Goal: Information Seeking & Learning: Learn about a topic

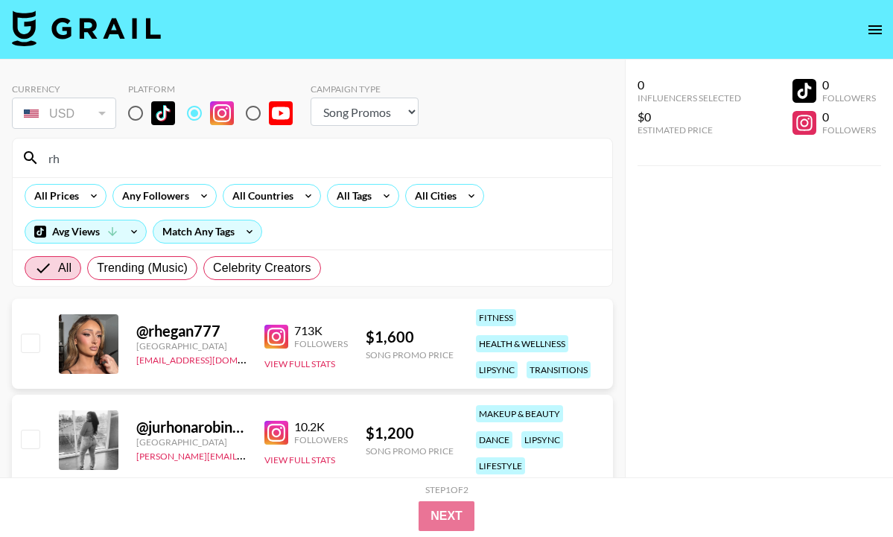
select select "Song"
click at [217, 156] on input "rh" at bounding box center [321, 158] width 564 height 24
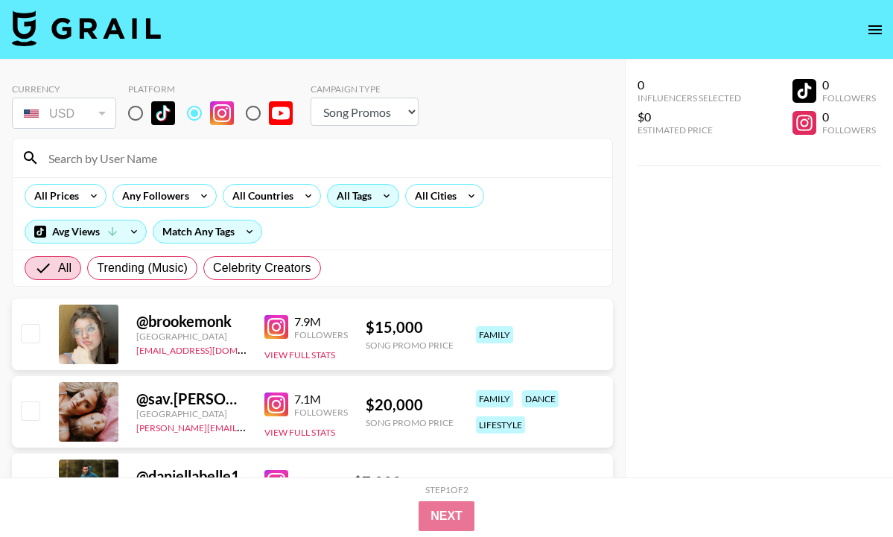
click at [368, 197] on div "All Tags" at bounding box center [351, 196] width 47 height 22
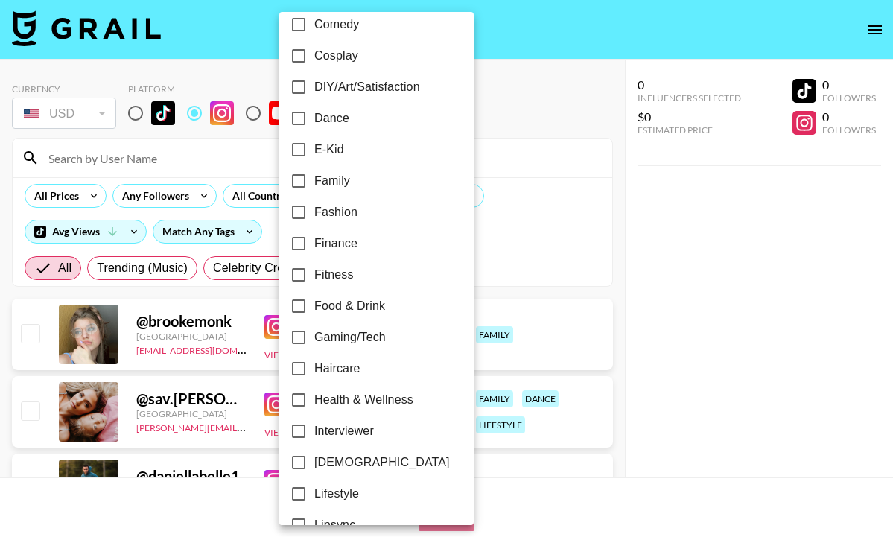
scroll to position [346, 0]
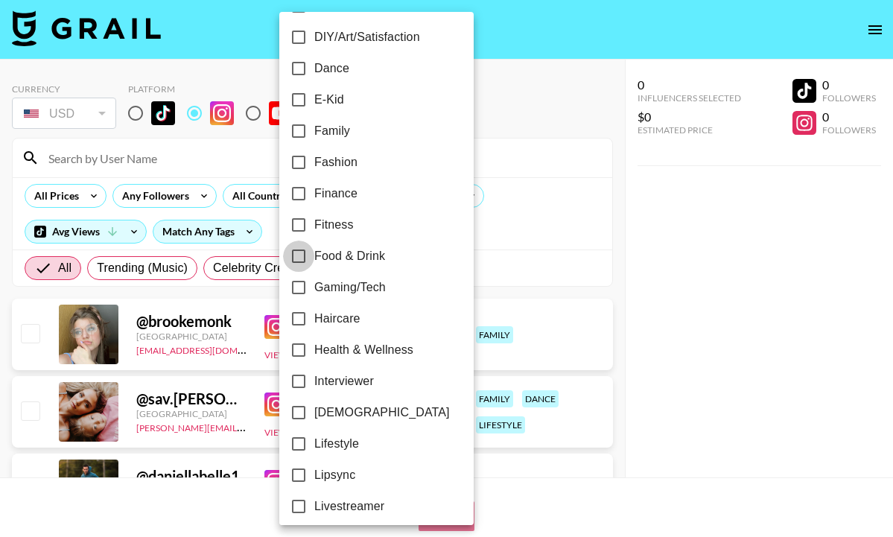
click at [294, 264] on input "Food & Drink" at bounding box center [298, 256] width 31 height 31
checkbox input "true"
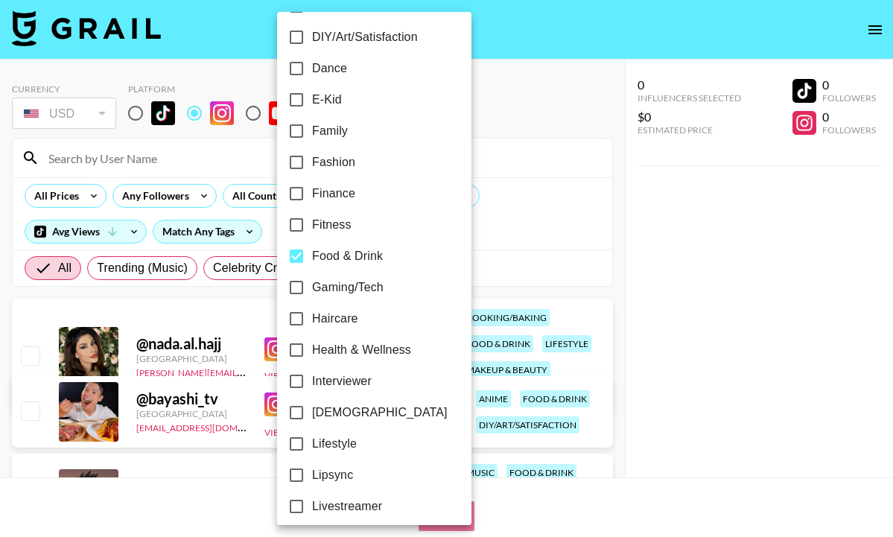
click at [469, 238] on div at bounding box center [446, 268] width 893 height 537
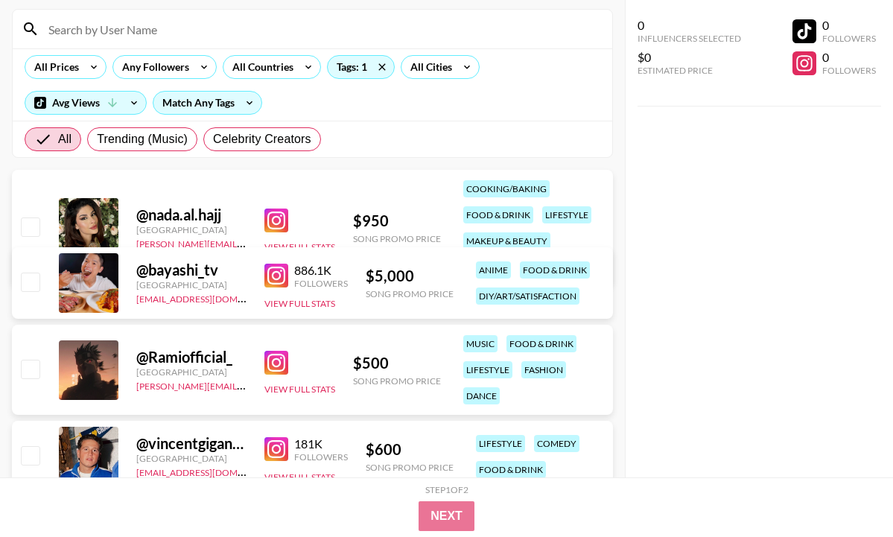
scroll to position [139, 0]
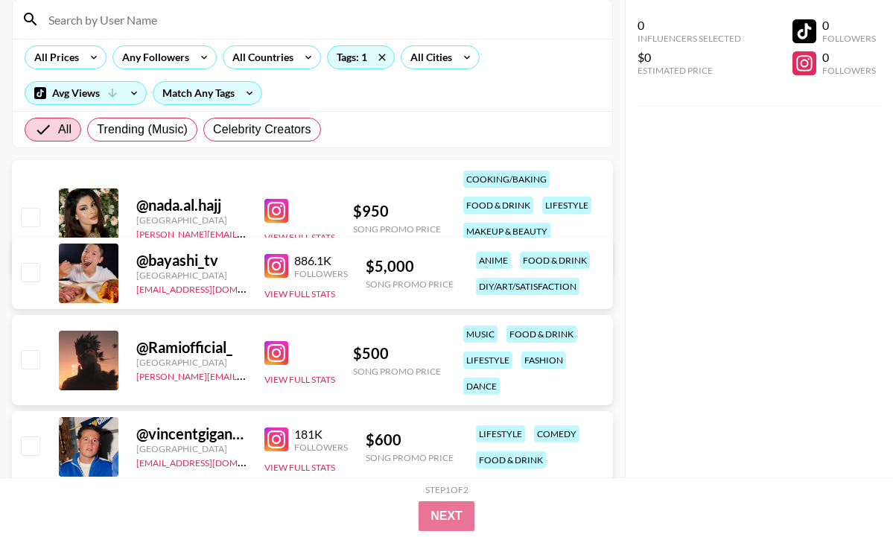
click at [264, 212] on img at bounding box center [276, 211] width 24 height 24
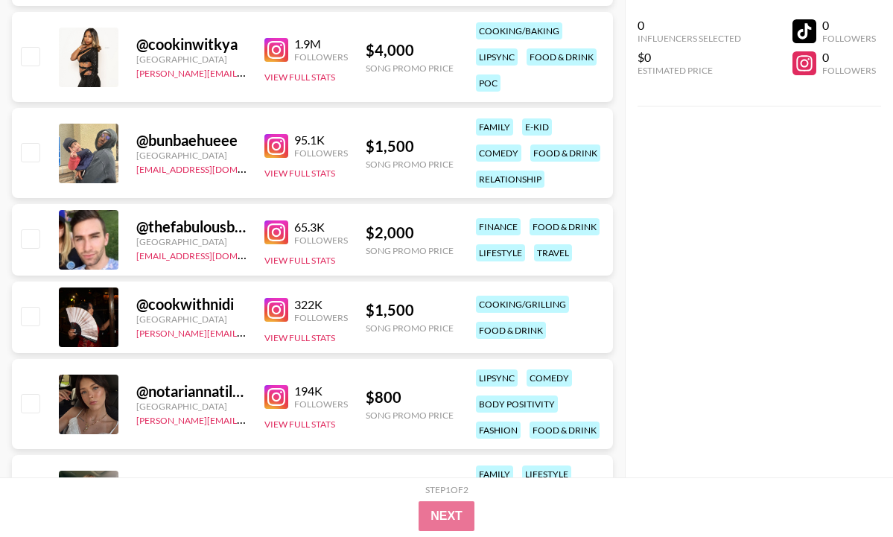
scroll to position [710, 0]
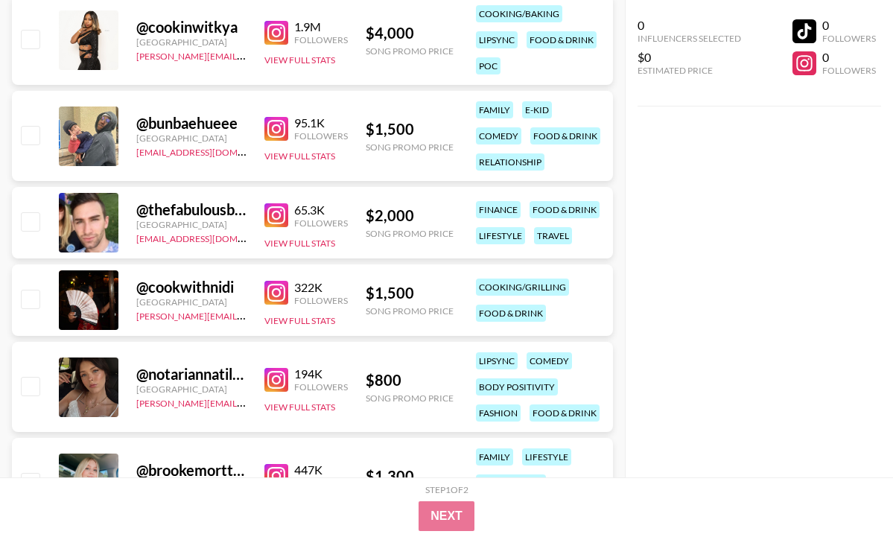
click at [272, 287] on img at bounding box center [276, 293] width 24 height 24
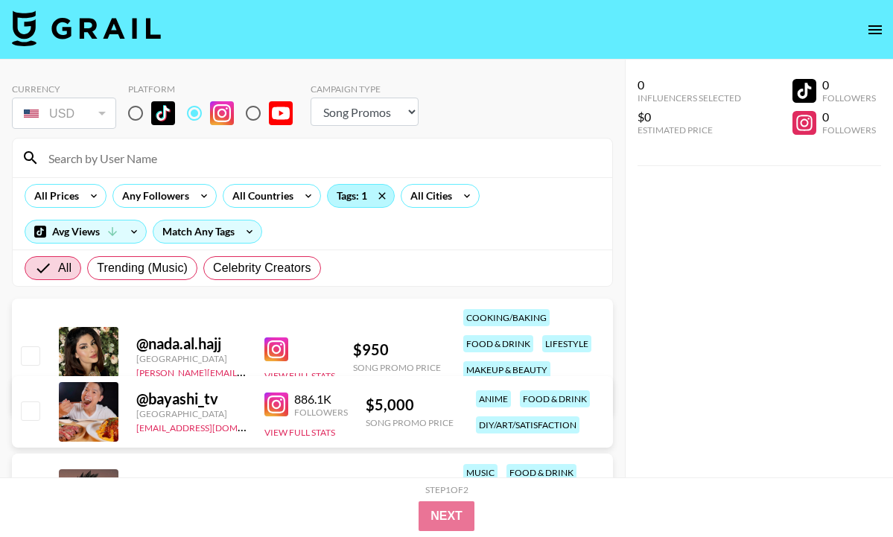
scroll to position [0, 0]
click at [370, 197] on icon at bounding box center [382, 196] width 24 height 22
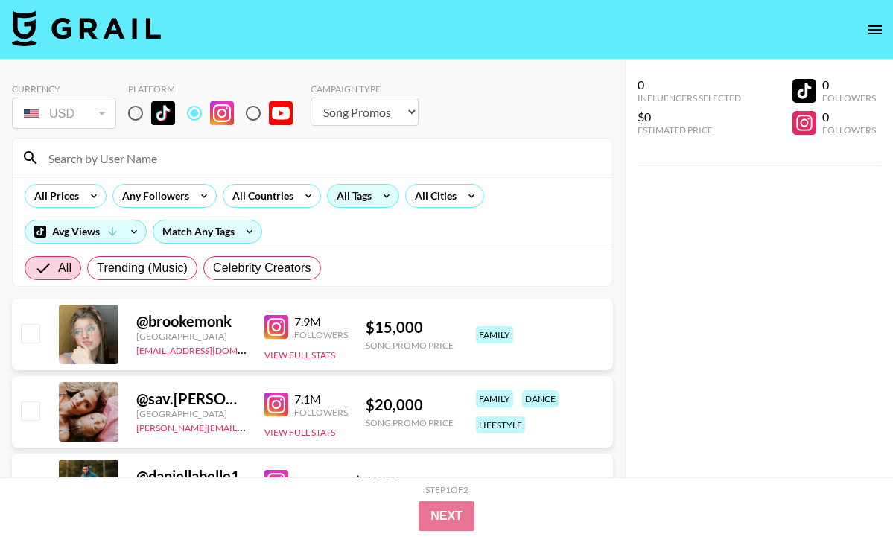
click at [355, 202] on div "All Tags" at bounding box center [351, 196] width 47 height 22
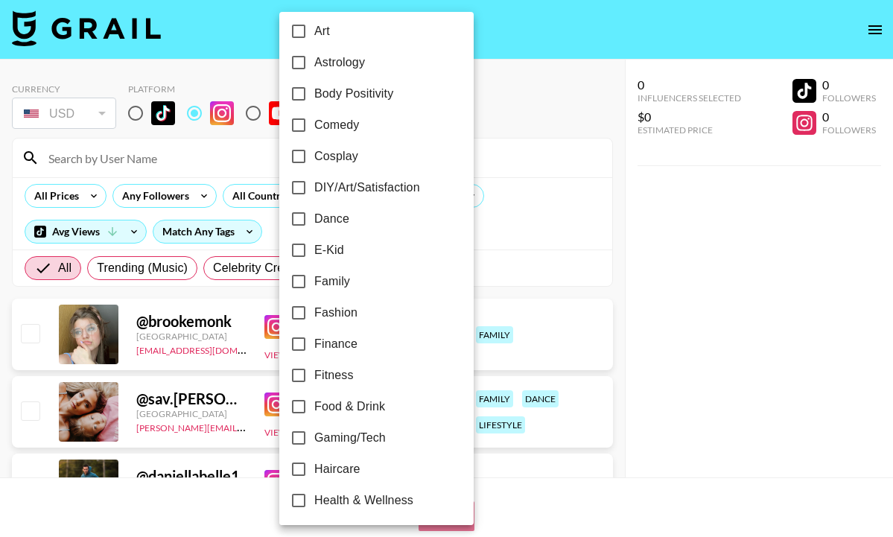
scroll to position [197, 0]
click at [501, 298] on div at bounding box center [446, 268] width 893 height 537
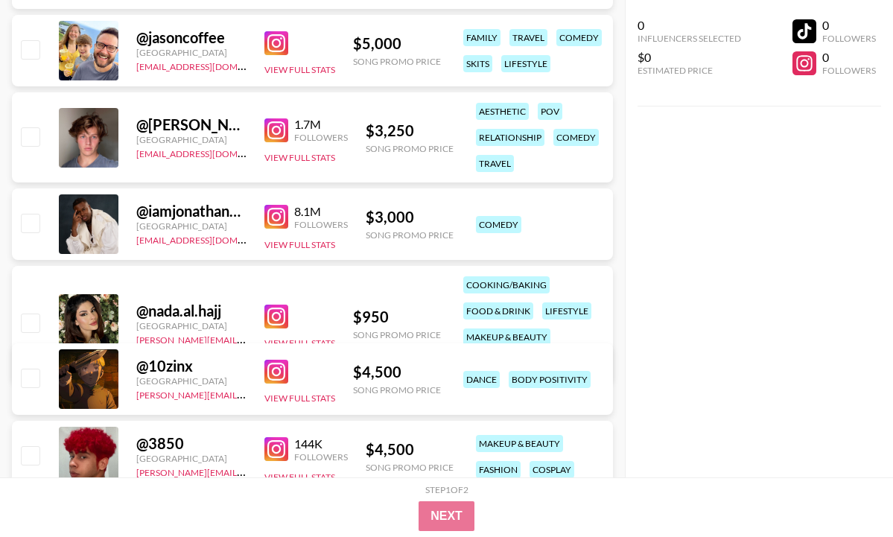
scroll to position [1157, 0]
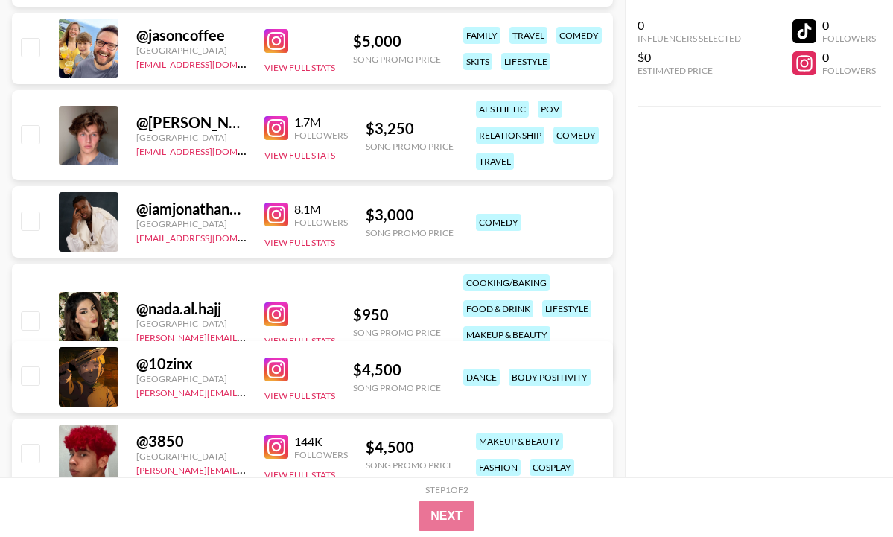
click at [511, 283] on div "cooking/baking" at bounding box center [506, 282] width 86 height 17
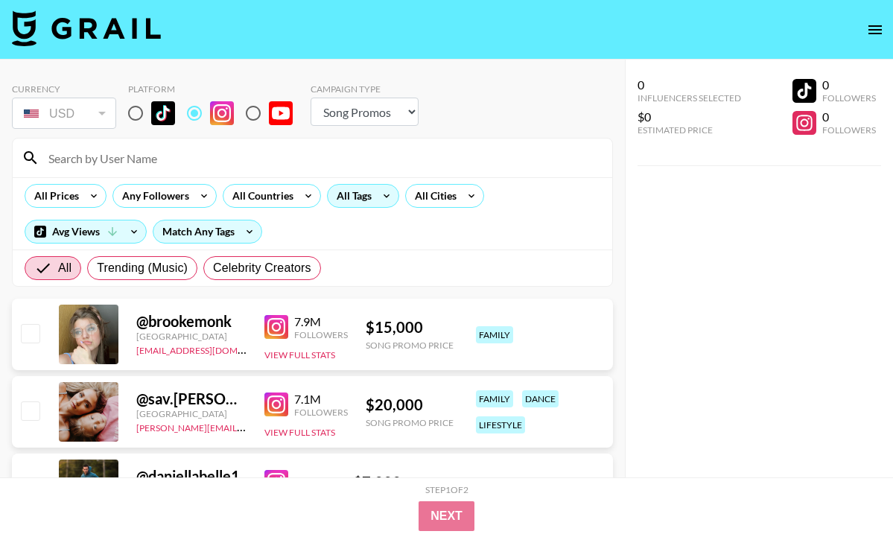
scroll to position [0, 0]
click at [354, 201] on div "All Tags" at bounding box center [351, 196] width 47 height 22
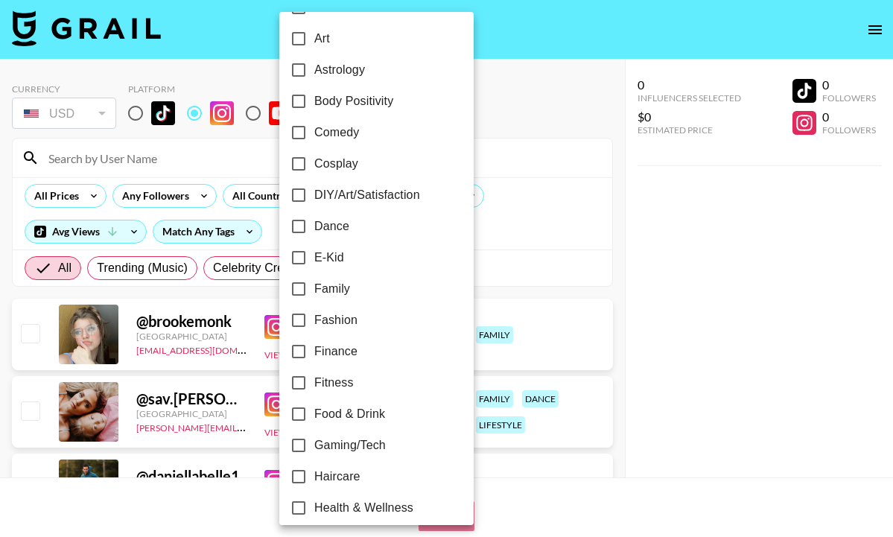
scroll to position [203, 0]
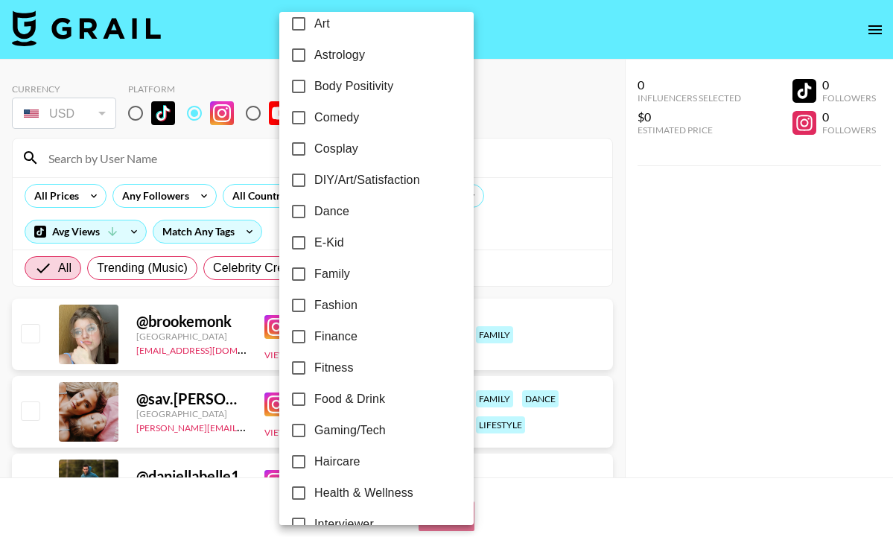
click at [309, 393] on input "Food & Drink" at bounding box center [298, 399] width 31 height 31
checkbox input "true"
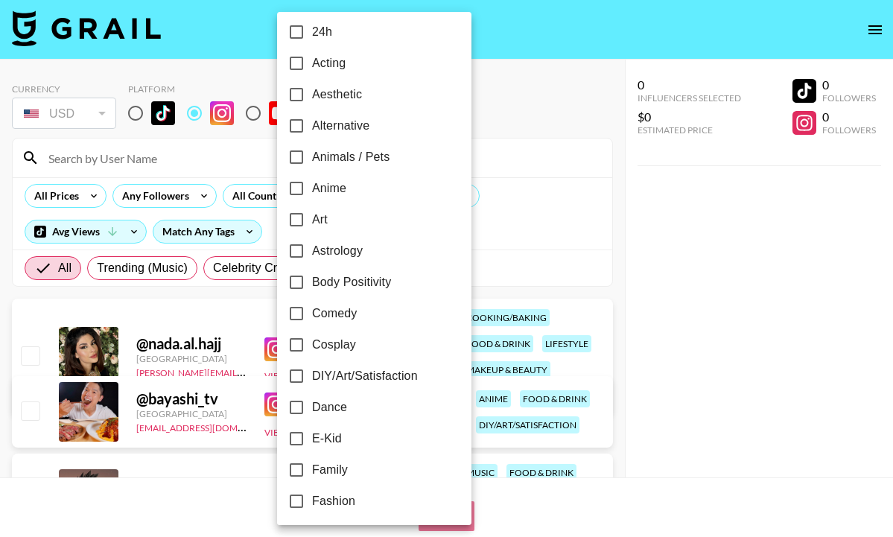
scroll to position [6, 0]
click at [467, 229] on div at bounding box center [446, 268] width 893 height 537
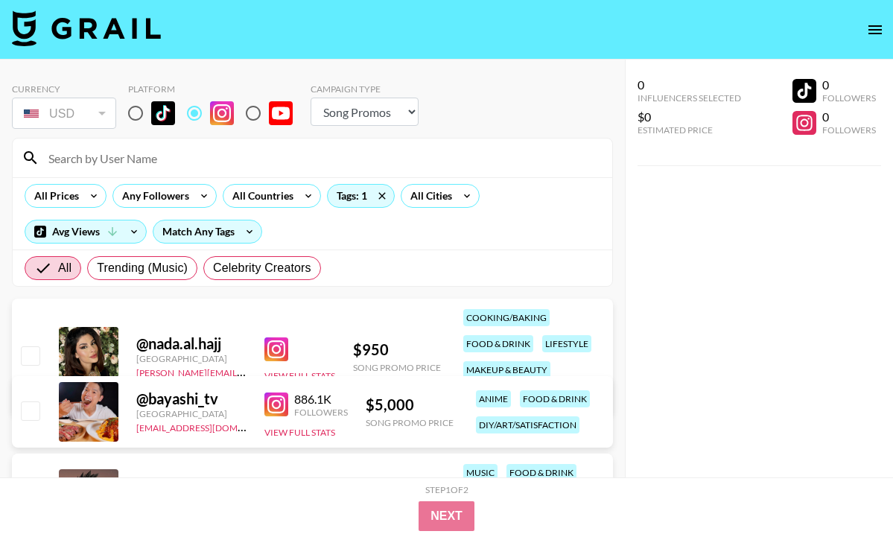
click at [478, 247] on div "All Prices Any Followers All Countries Tags: 1 All Cities Avg Views Match Any T…" at bounding box center [313, 213] width 600 height 72
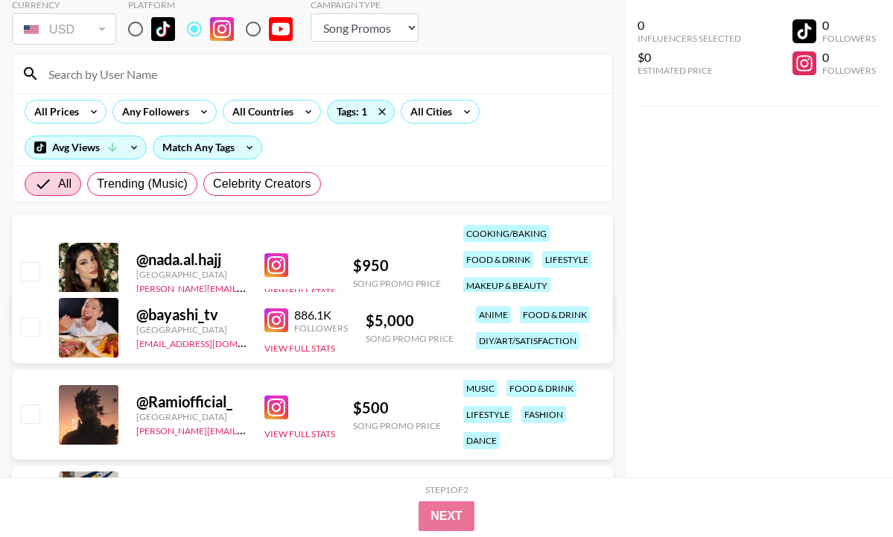
scroll to position [119, 0]
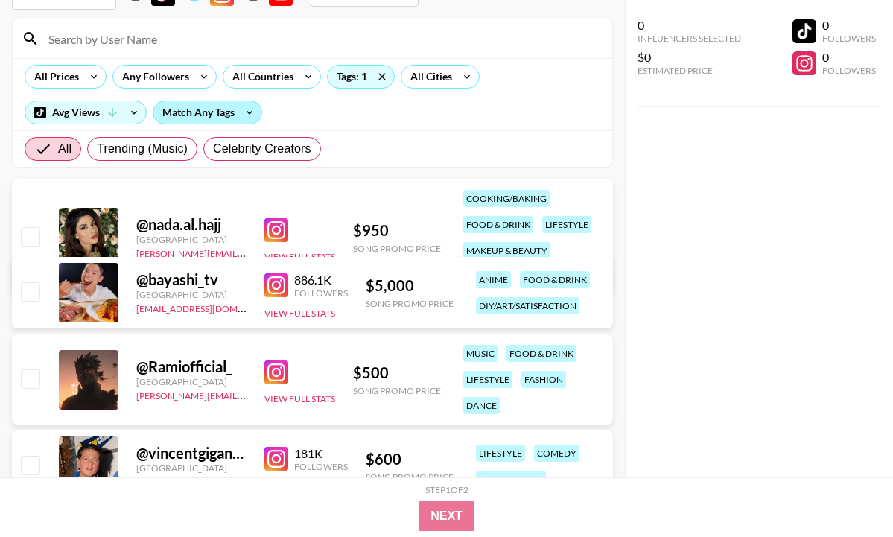
click at [197, 115] on div "Match Any Tags" at bounding box center [207, 112] width 108 height 22
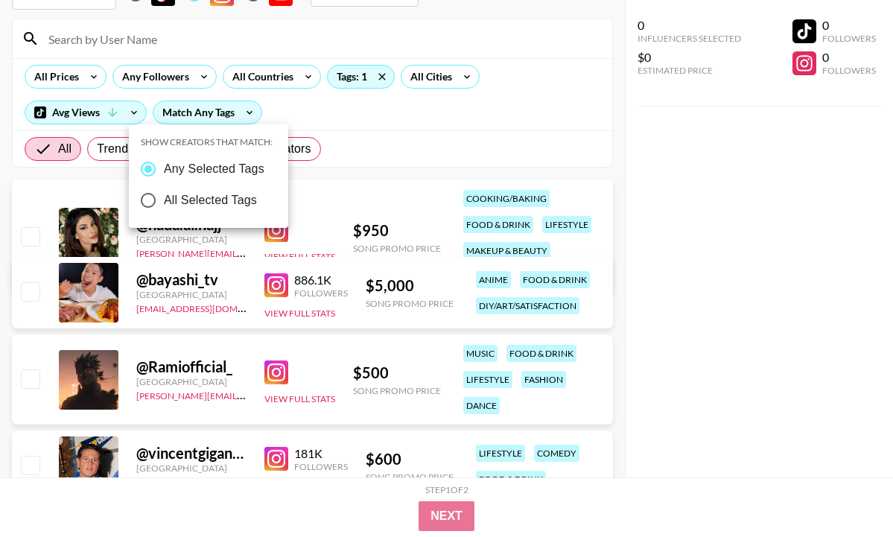
click at [196, 199] on span "All Selected Tags" at bounding box center [210, 200] width 93 height 18
click at [164, 199] on input "All Selected Tags" at bounding box center [148, 200] width 31 height 31
radio input "true"
radio input "false"
click at [429, 187] on div at bounding box center [446, 268] width 893 height 537
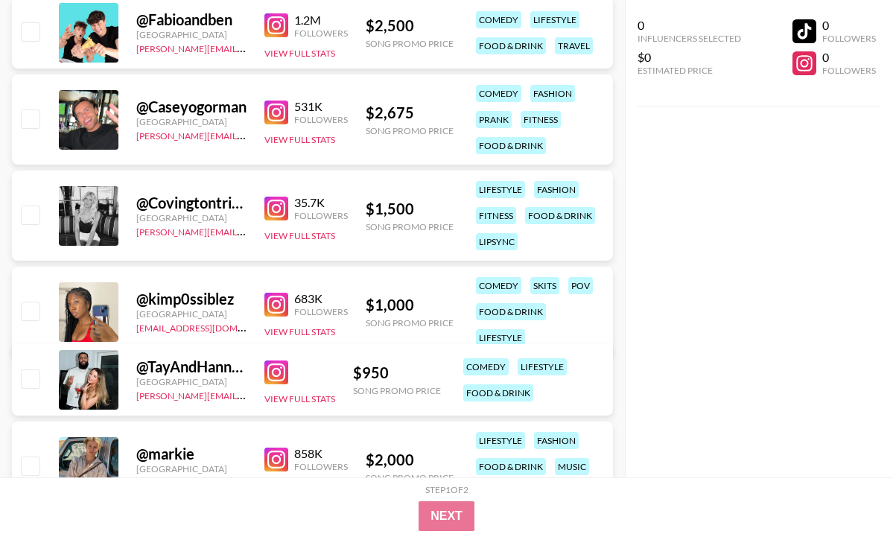
scroll to position [1596, 0]
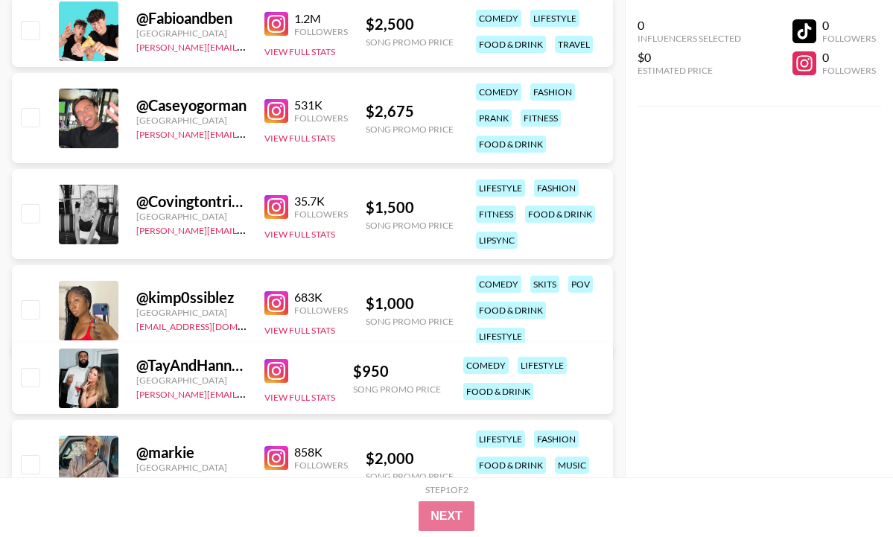
click at [273, 291] on img at bounding box center [276, 303] width 24 height 24
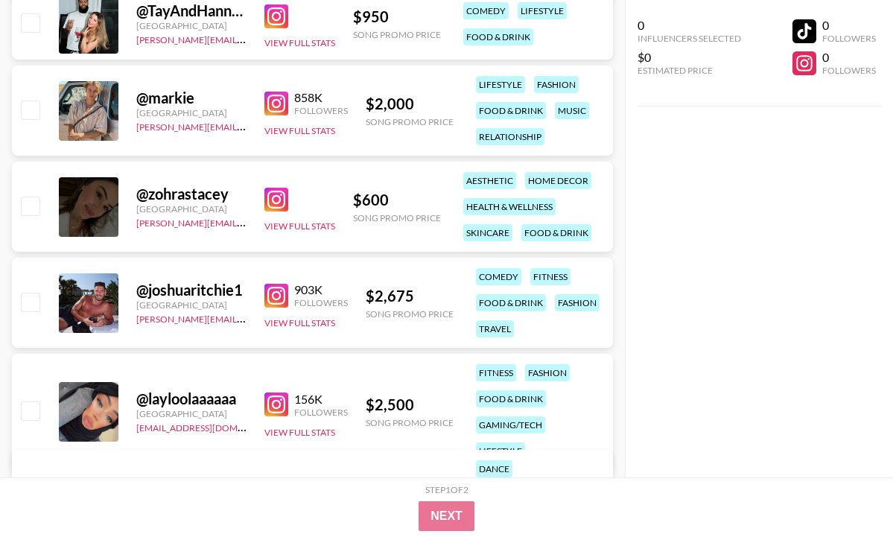
scroll to position [1968, 0]
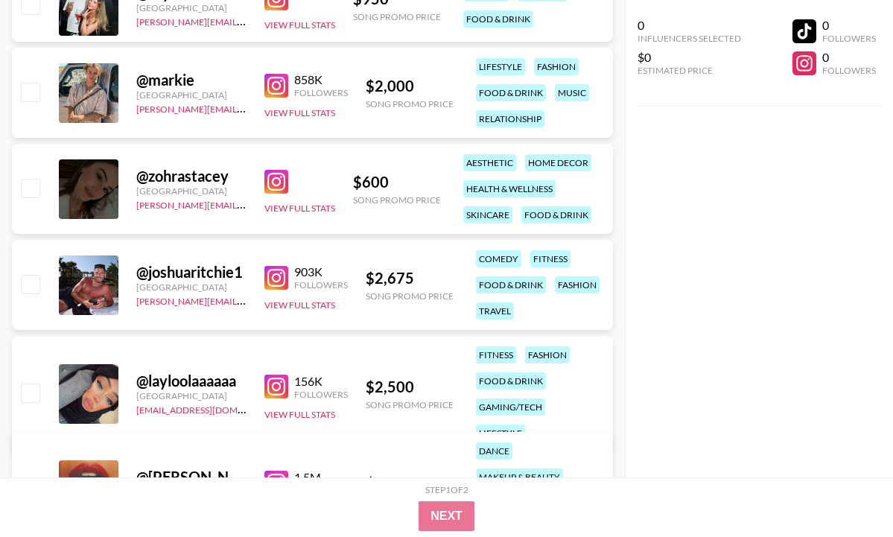
click at [270, 182] on img at bounding box center [276, 182] width 24 height 24
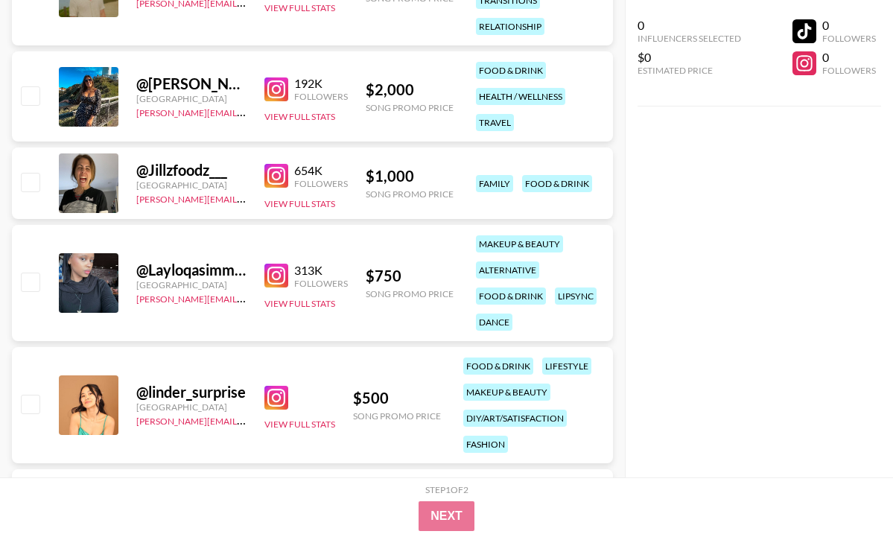
scroll to position [2839, 0]
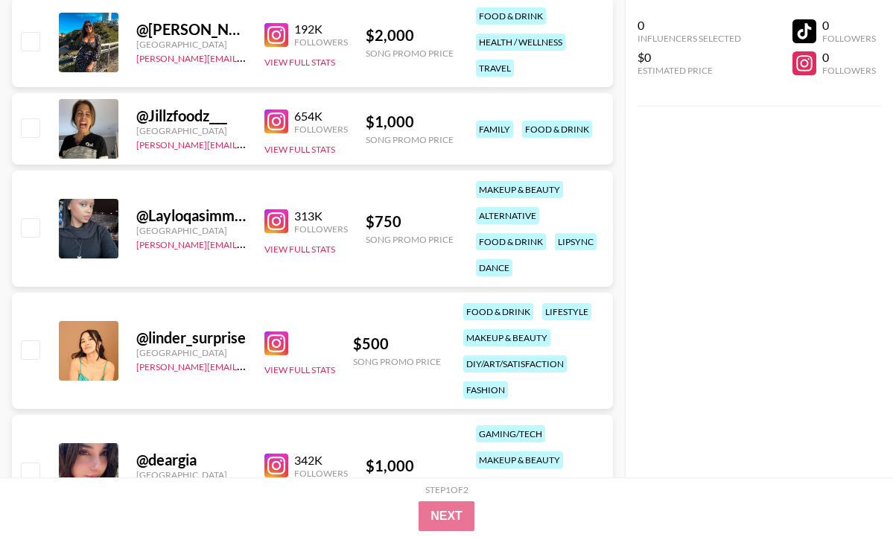
click at [273, 222] on img at bounding box center [276, 221] width 24 height 24
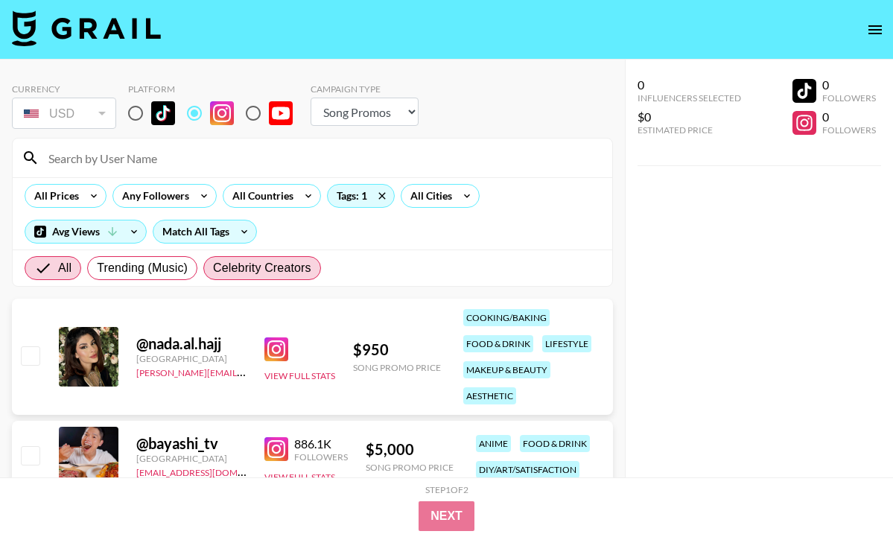
scroll to position [0, 0]
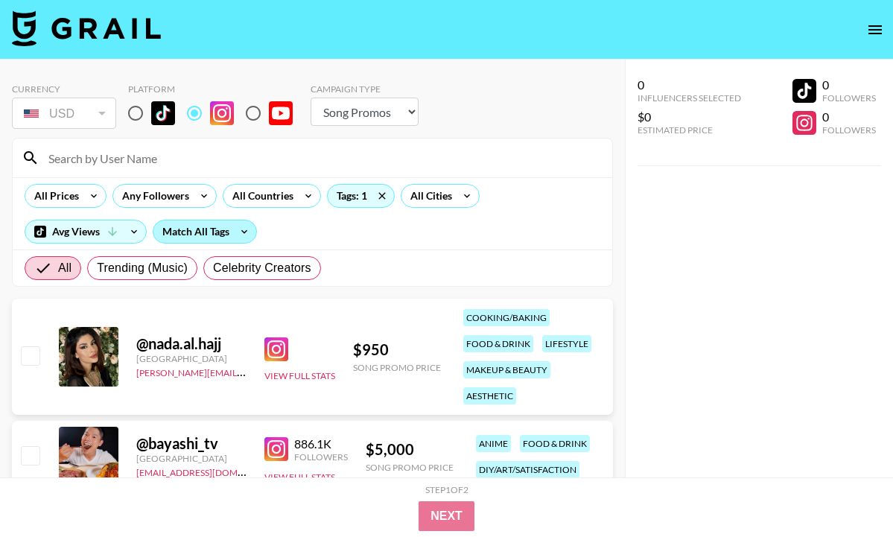
click at [226, 232] on div "Match All Tags" at bounding box center [204, 231] width 103 height 22
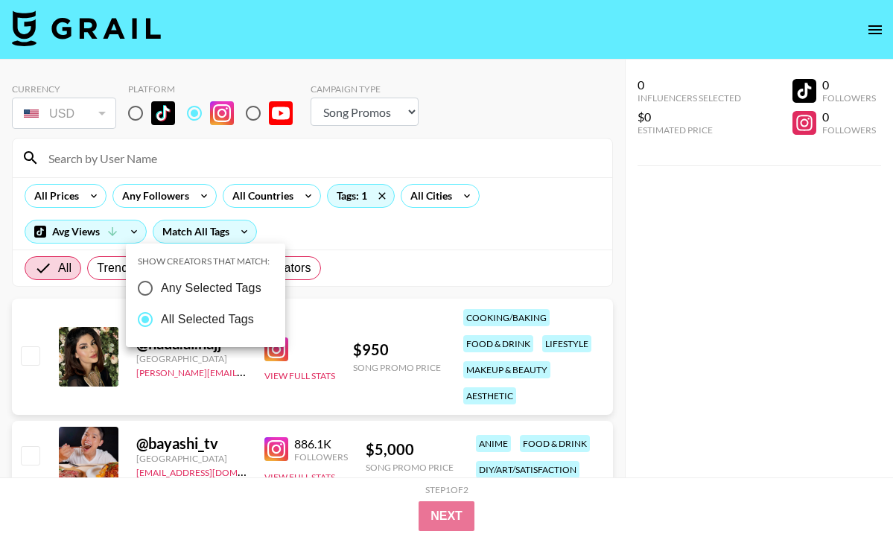
click at [381, 248] on div at bounding box center [446, 268] width 893 height 537
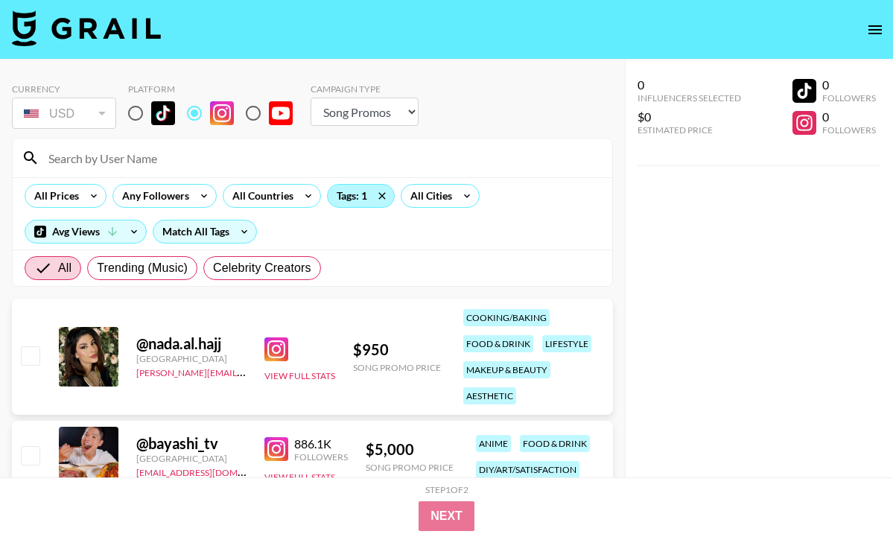
click at [356, 192] on div "Tags: 1" at bounding box center [361, 196] width 66 height 22
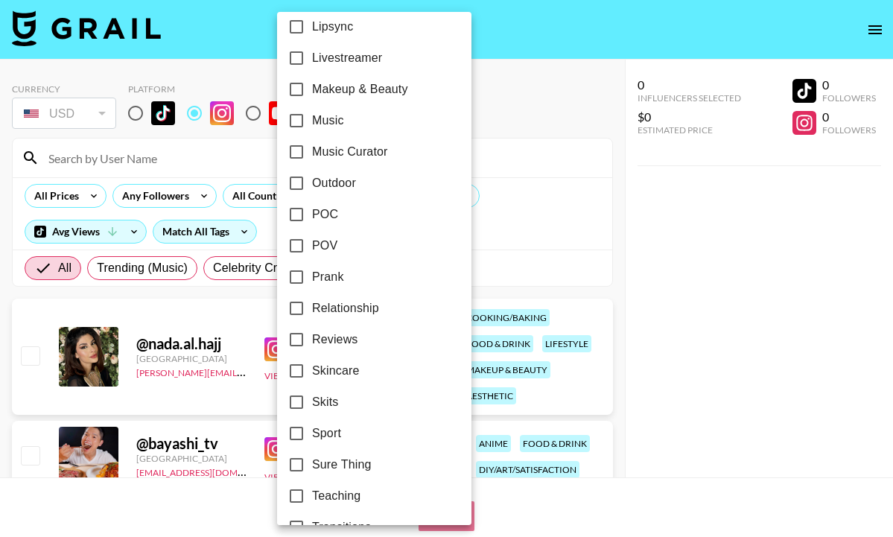
scroll to position [794, 0]
click at [535, 208] on div at bounding box center [446, 268] width 893 height 537
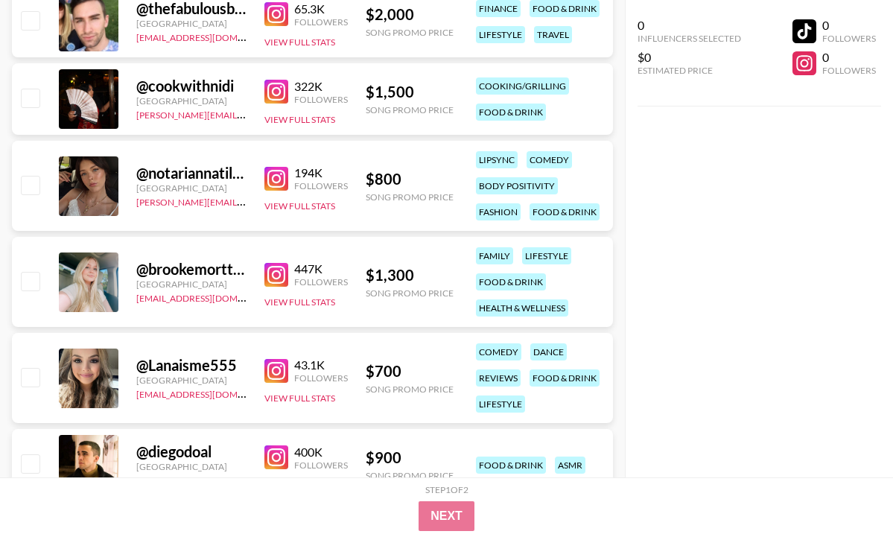
scroll to position [950, 0]
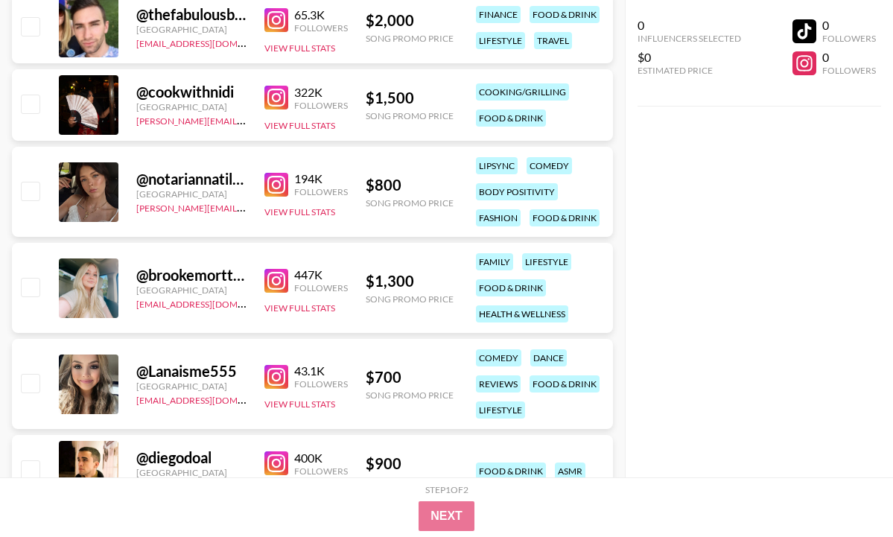
click at [267, 98] on img at bounding box center [276, 98] width 24 height 24
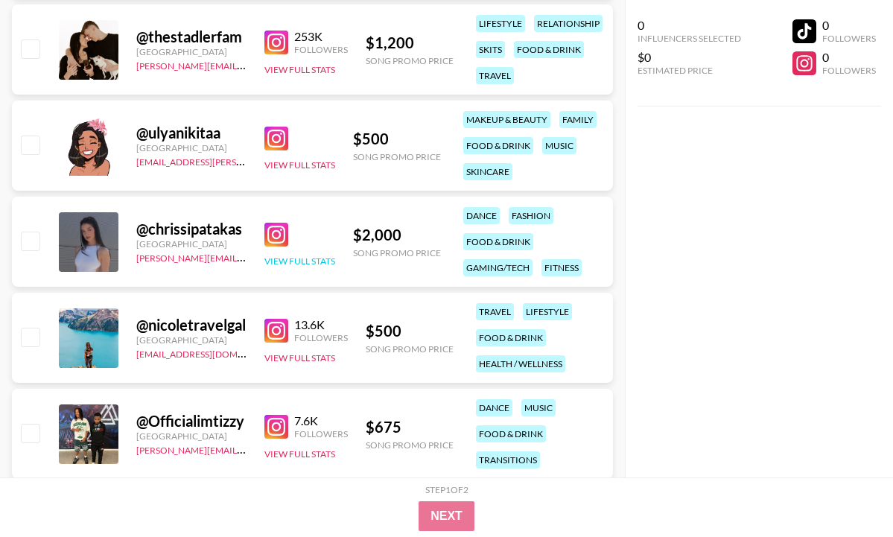
scroll to position [5286, 0]
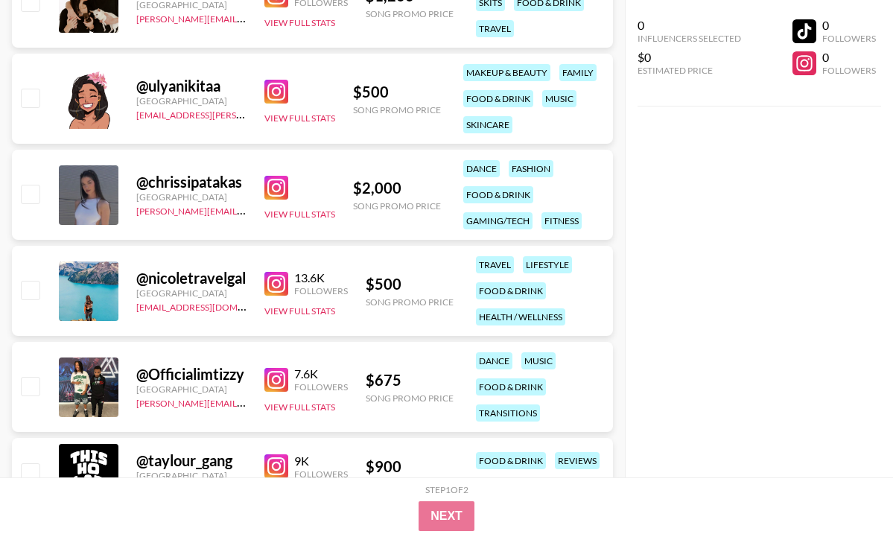
click at [705, 214] on div "0 Influencers Selected $0 Estimated Price 0 Followers 0 Followers" at bounding box center [759, 238] width 268 height 477
